Goal: Task Accomplishment & Management: Use online tool/utility

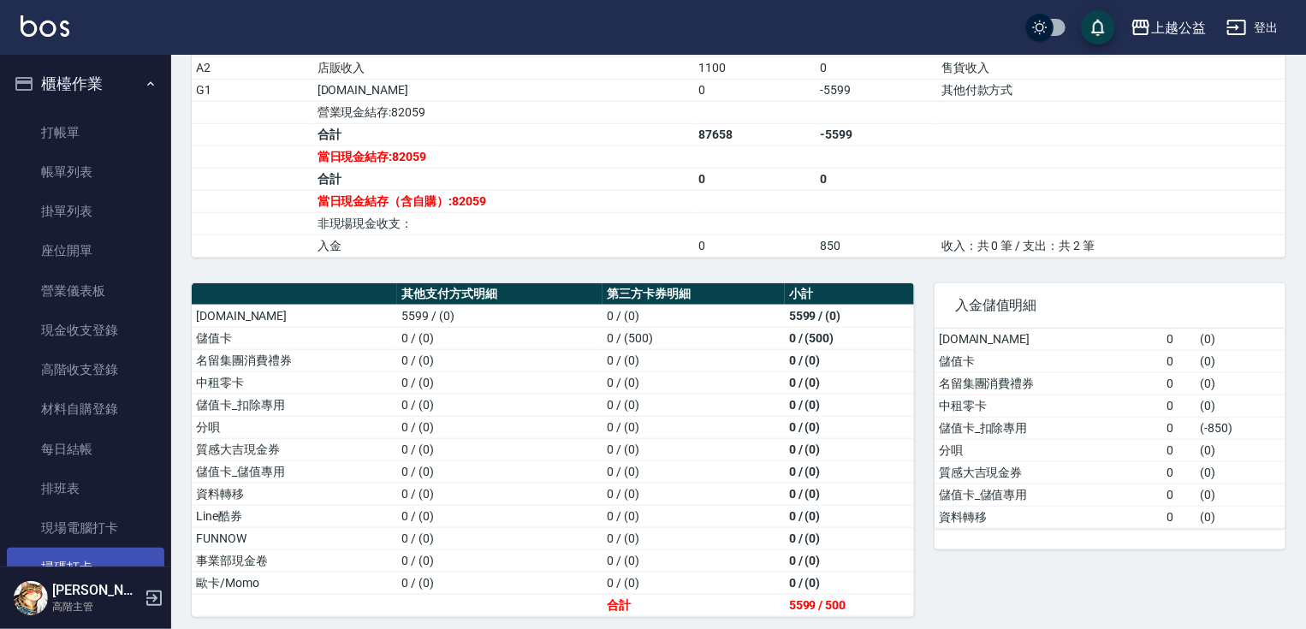
click at [114, 565] on link "掃碼打卡" at bounding box center [85, 567] width 157 height 39
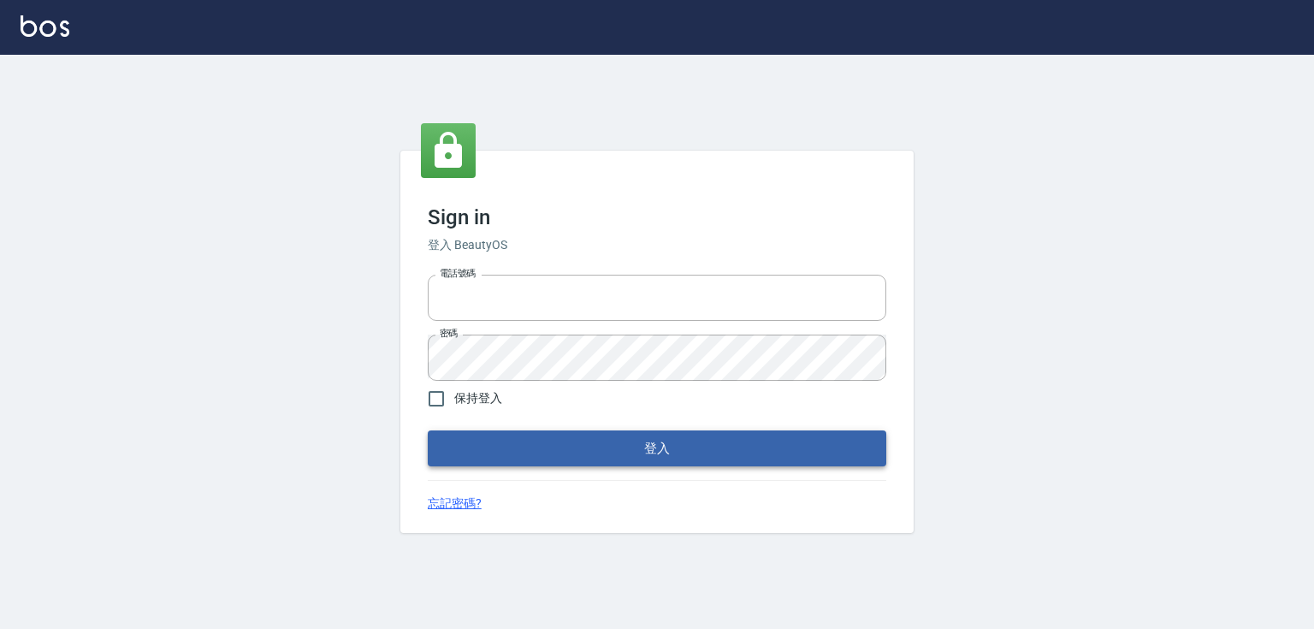
type input "0979268866"
click at [621, 448] on button "登入" at bounding box center [657, 448] width 459 height 36
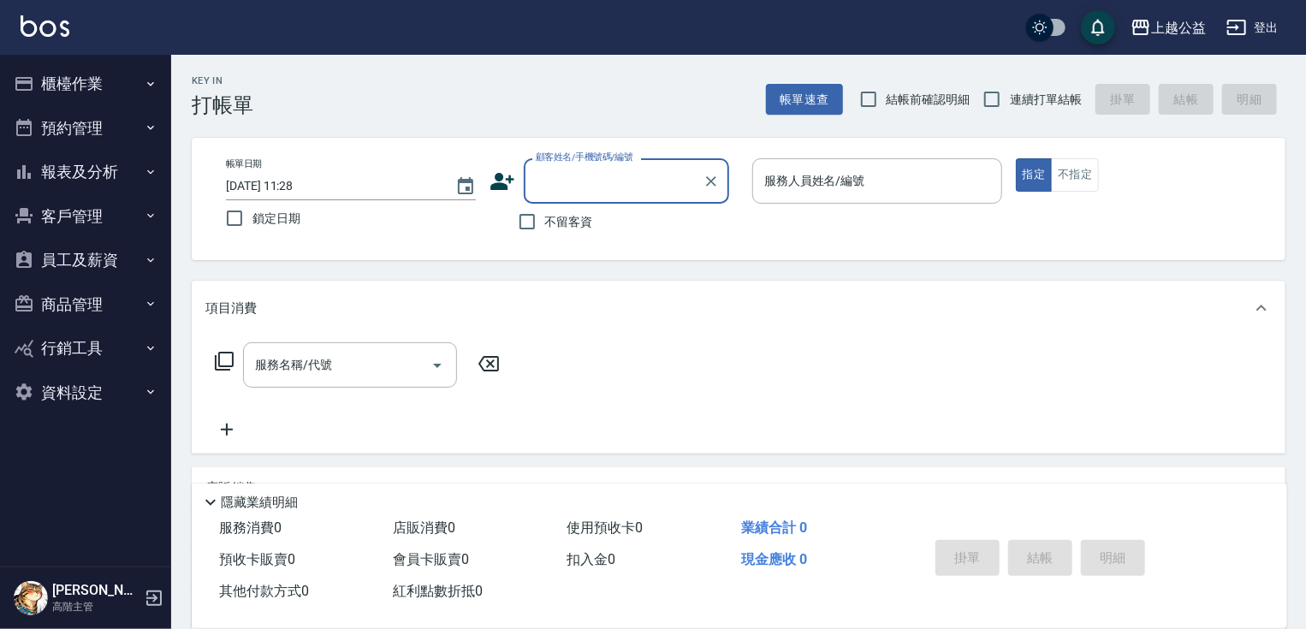
click at [110, 77] on button "櫃檯作業" at bounding box center [85, 84] width 157 height 45
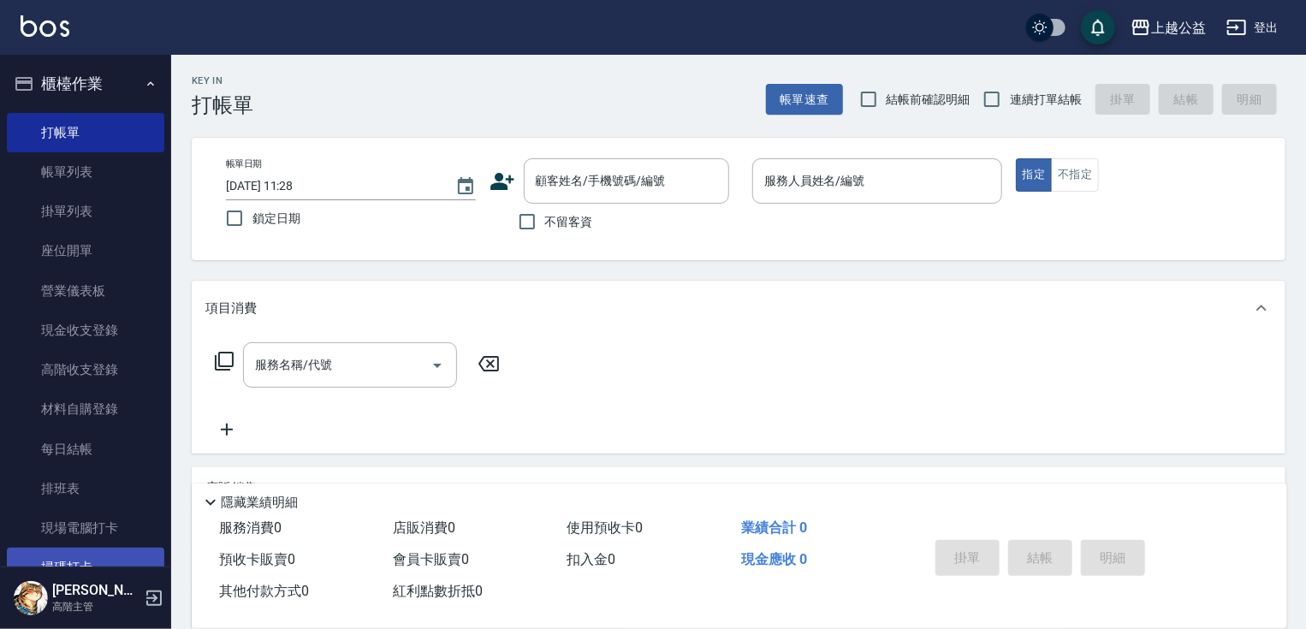
click at [103, 561] on link "掃碼打卡" at bounding box center [85, 567] width 157 height 39
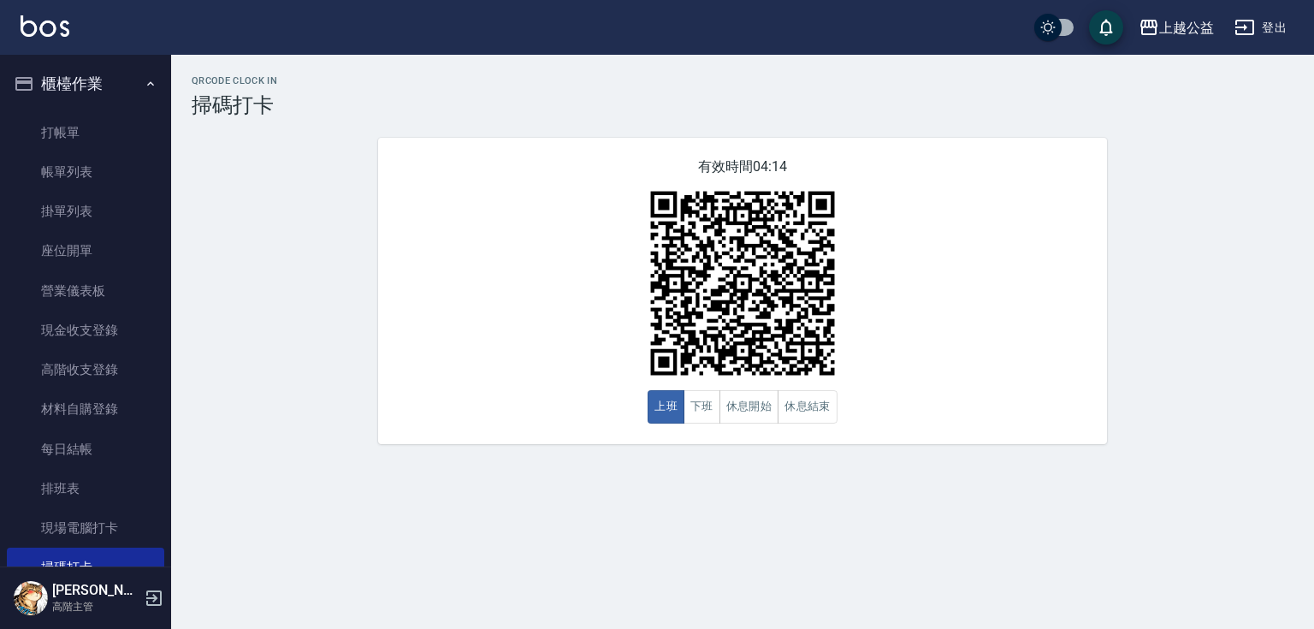
click at [842, 186] on img at bounding box center [743, 283] width 214 height 214
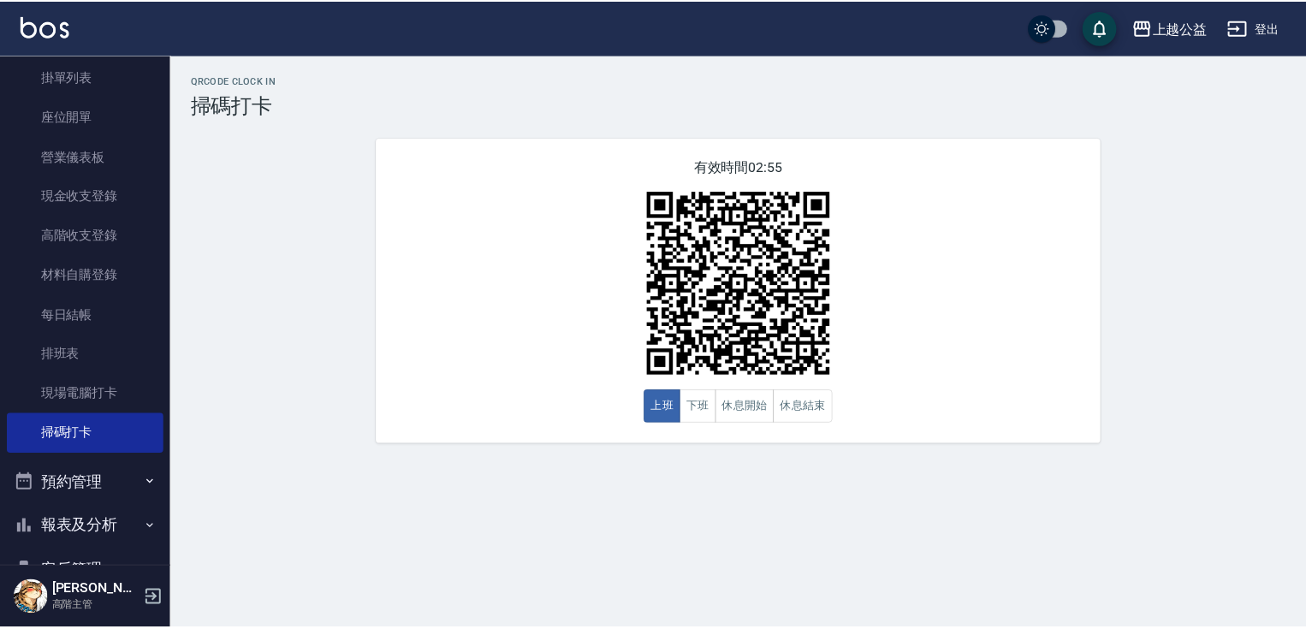
scroll to position [137, 0]
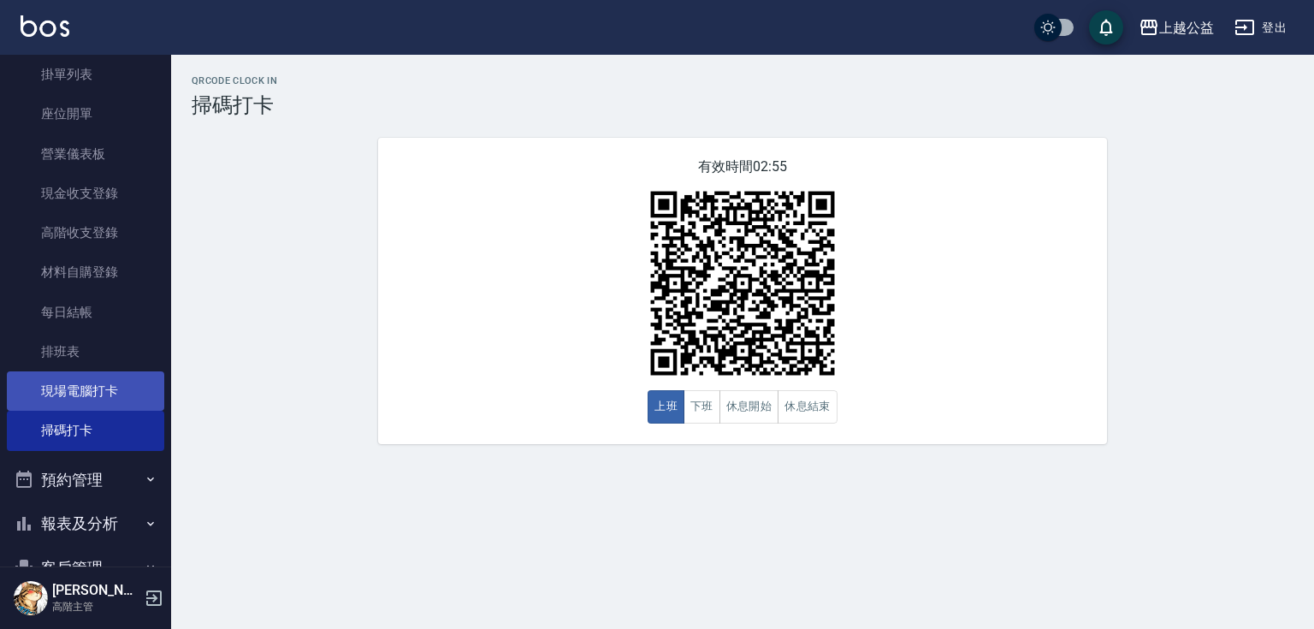
click at [126, 398] on link "現場電腦打卡" at bounding box center [85, 390] width 157 height 39
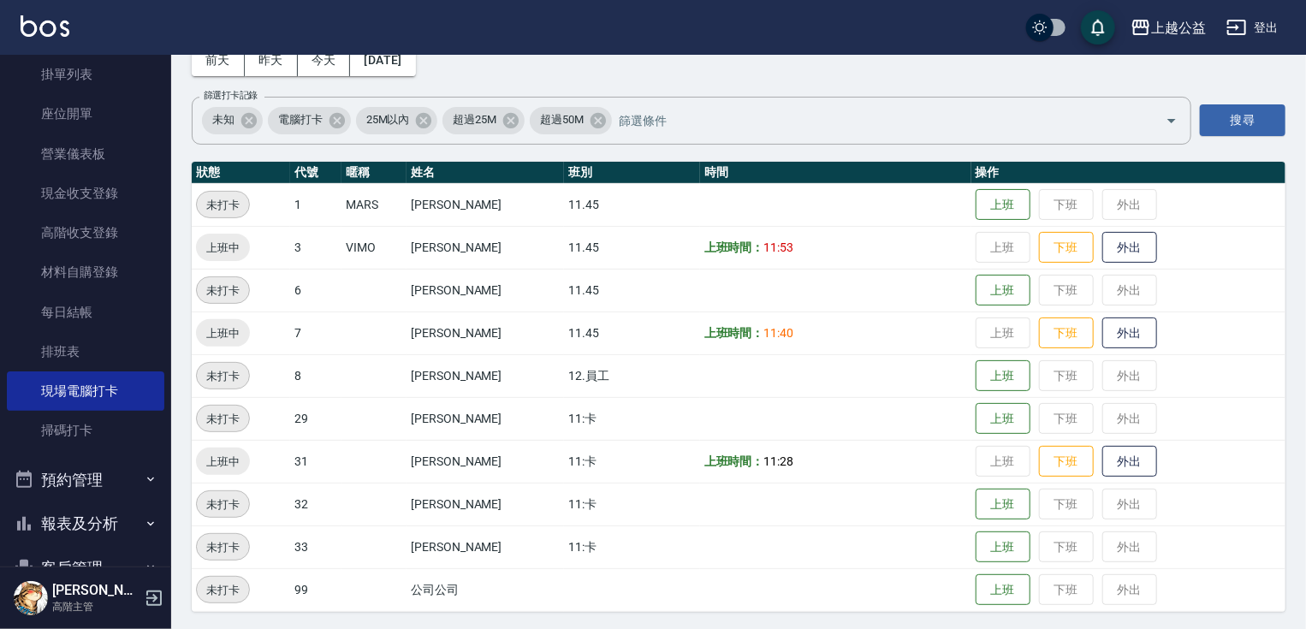
scroll to position [96, 0]
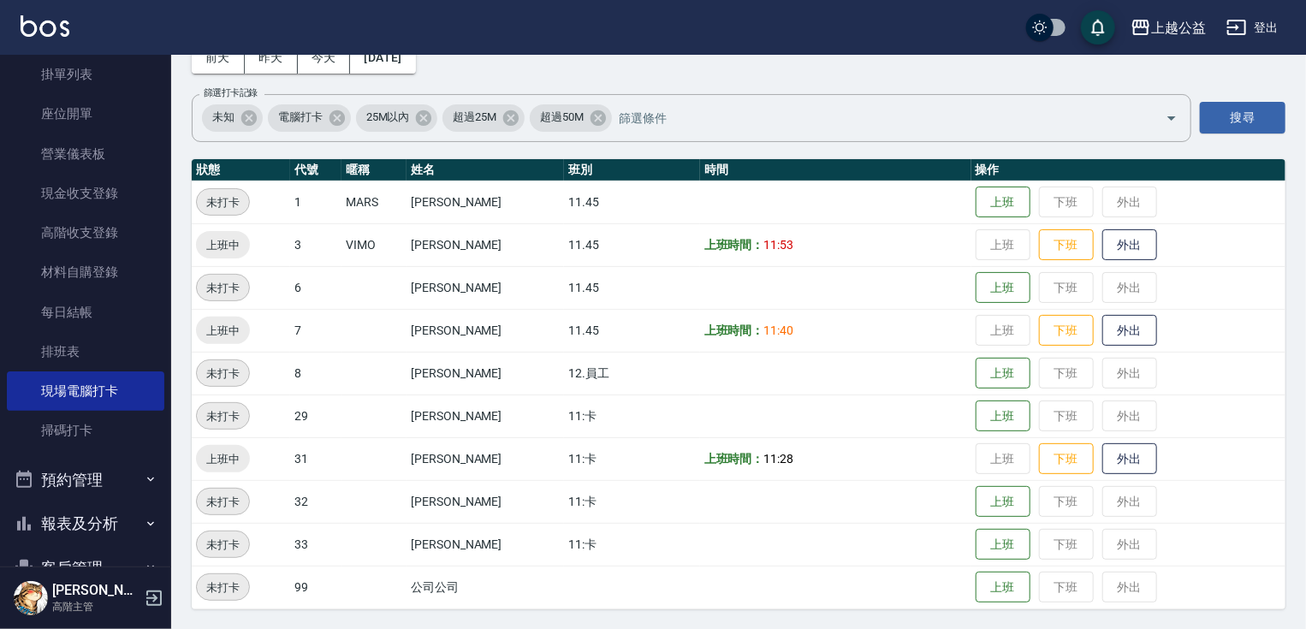
drag, startPoint x: 1024, startPoint y: 103, endPoint x: 1002, endPoint y: 182, distance: 82.6
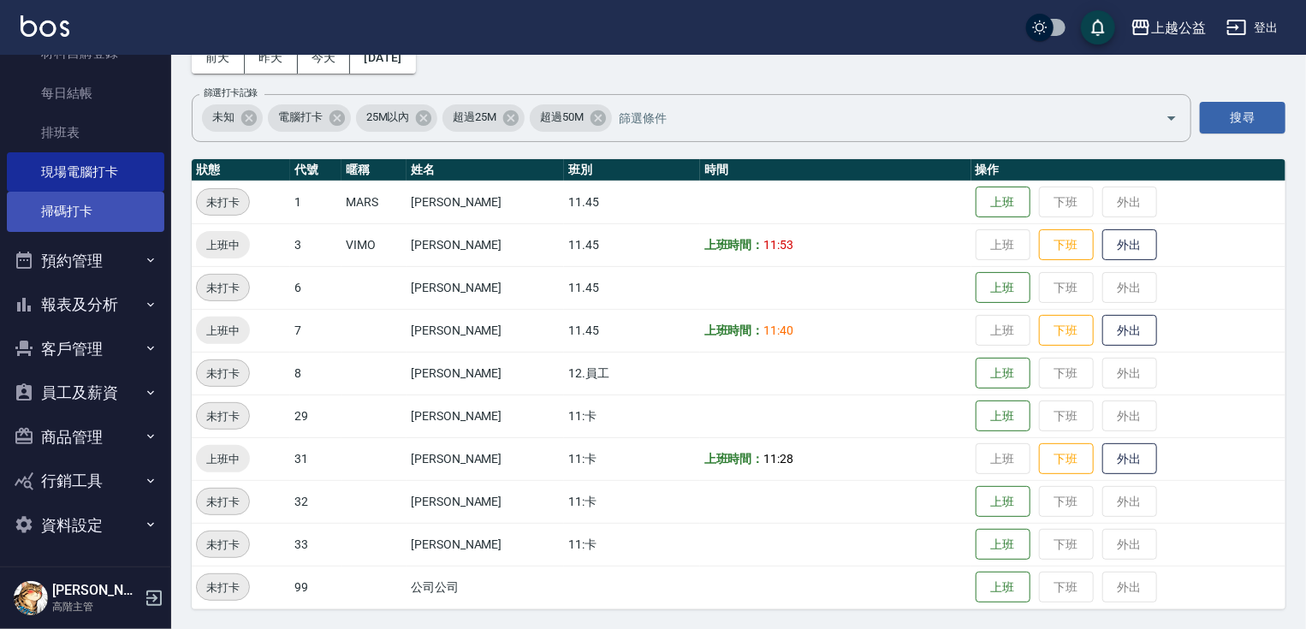
click at [106, 221] on link "掃碼打卡" at bounding box center [85, 211] width 157 height 39
